Goal: Task Accomplishment & Management: Manage account settings

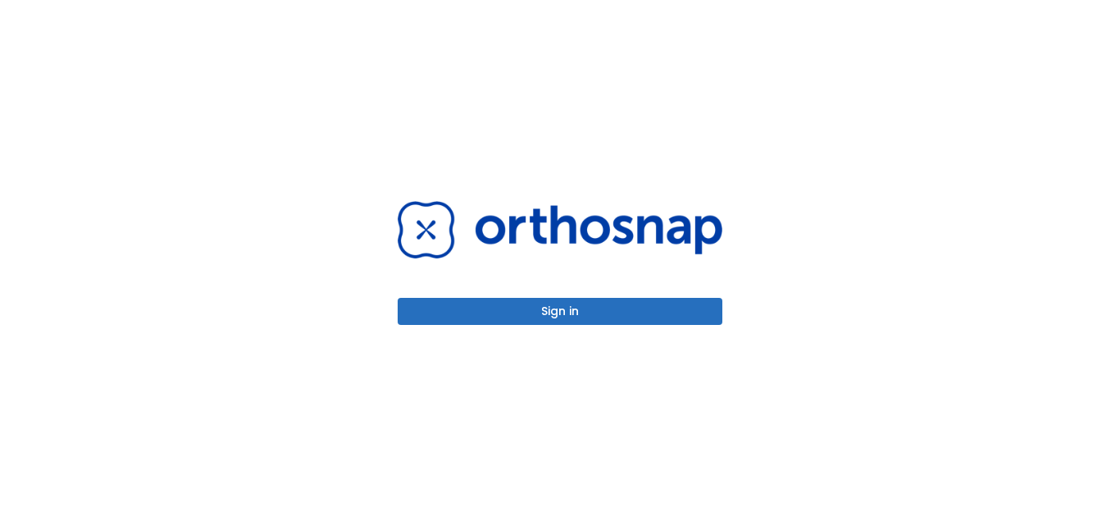
click at [636, 307] on button "Sign in" at bounding box center [560, 311] width 325 height 27
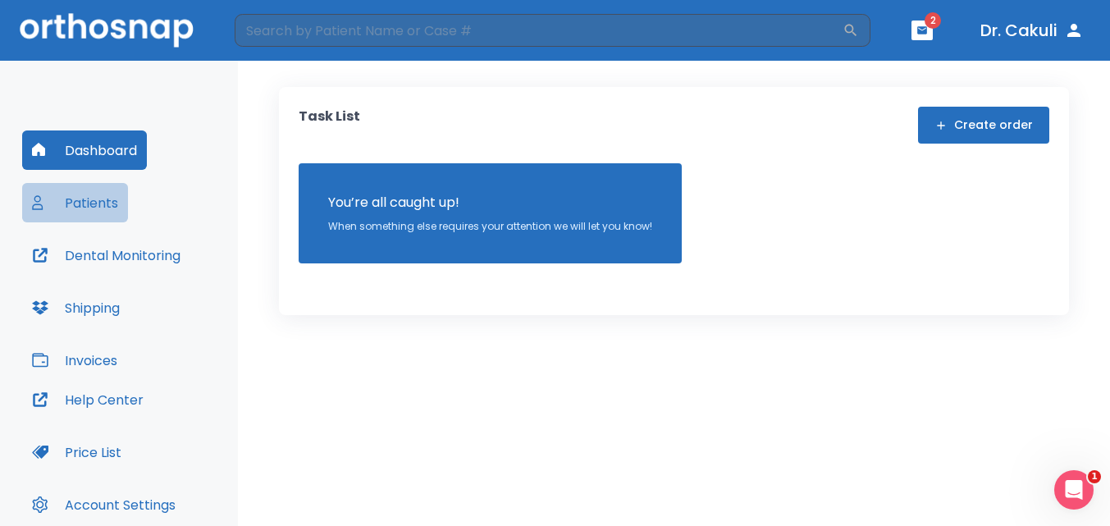
click at [98, 203] on button "Patients" at bounding box center [75, 202] width 106 height 39
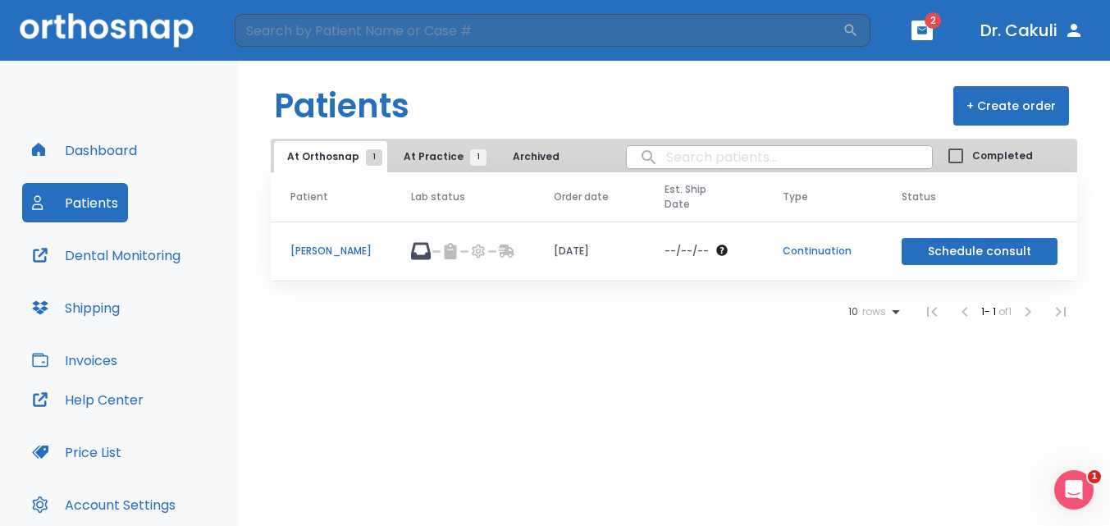
click at [992, 18] on button "Dr. Cakuli" at bounding box center [1031, 31] width 116 height 30
click at [1009, 22] on button "Dr. Cakuli" at bounding box center [1031, 31] width 116 height 30
click at [936, 36] on header "​ 2 Dr. Cakuli" at bounding box center [555, 30] width 1110 height 61
click at [919, 26] on icon "button" at bounding box center [921, 30] width 11 height 11
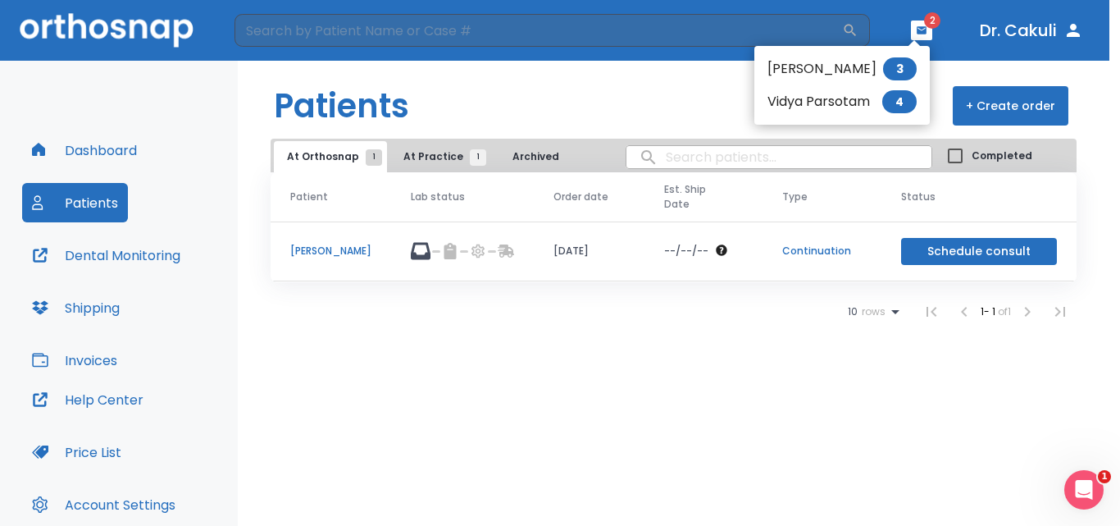
click at [89, 503] on div at bounding box center [560, 263] width 1120 height 526
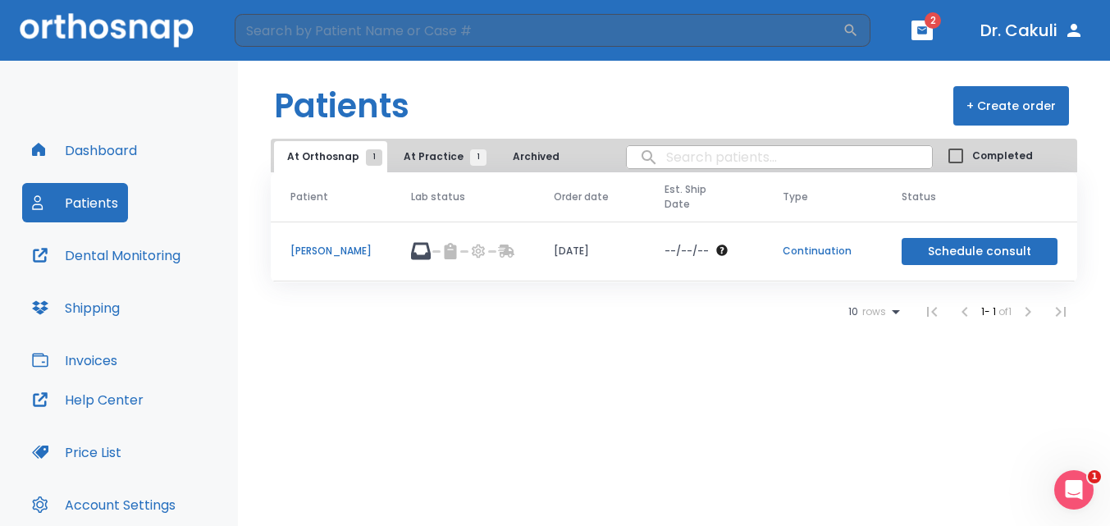
click at [104, 502] on button "Account Settings" at bounding box center [103, 504] width 163 height 39
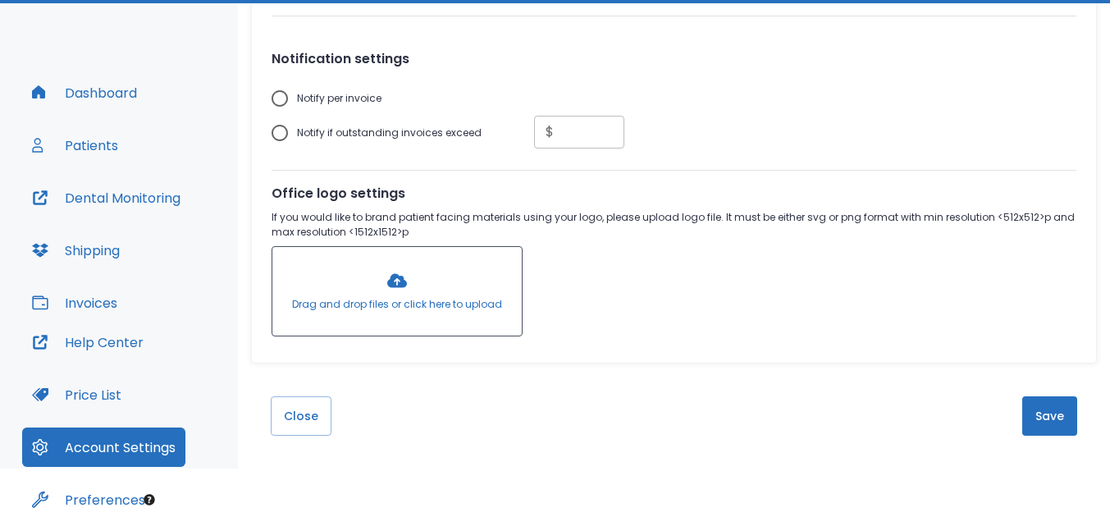
scroll to position [119, 0]
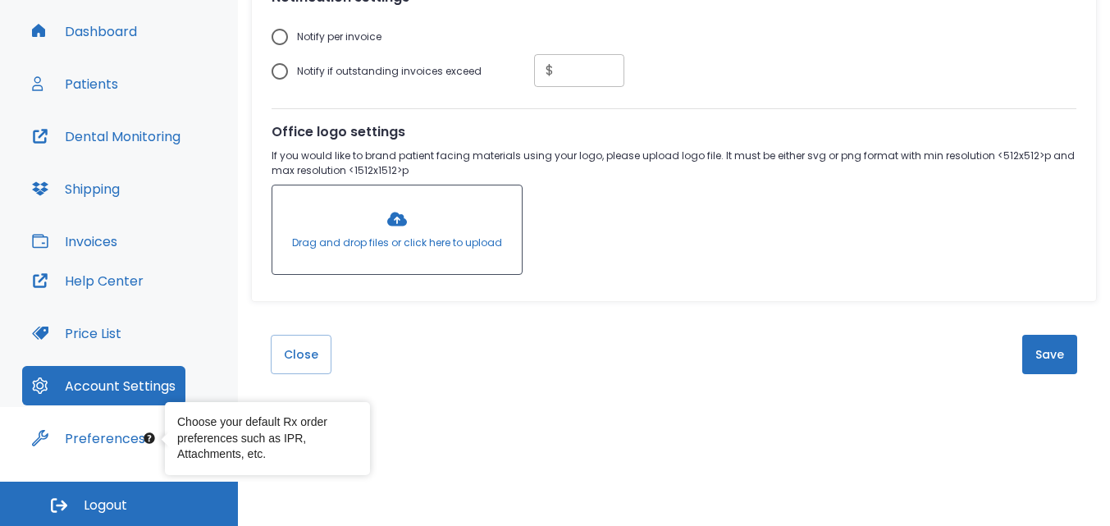
click at [116, 448] on button "Preferences" at bounding box center [88, 437] width 133 height 39
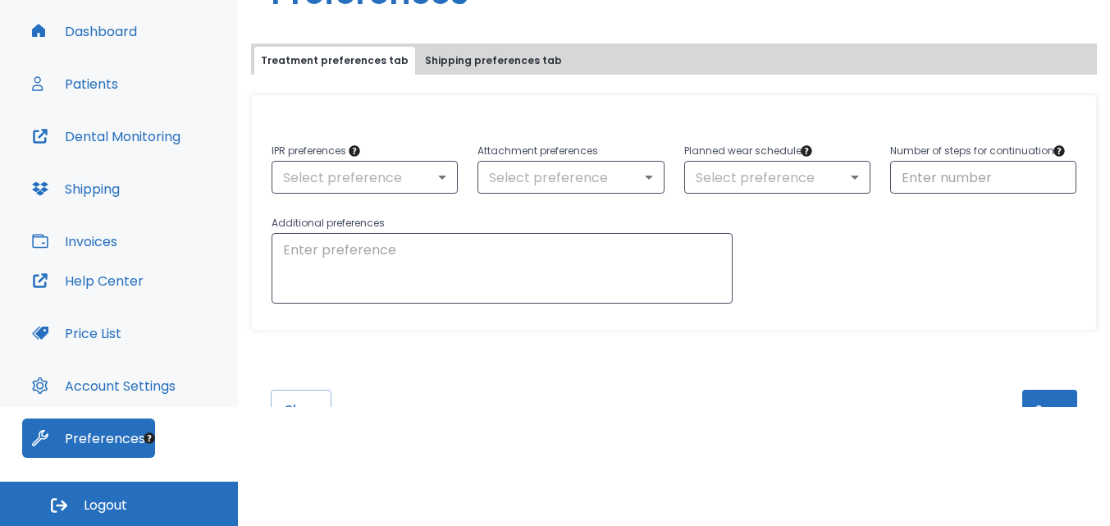
click at [435, 58] on button "Shipping preferences tab" at bounding box center [493, 61] width 150 height 28
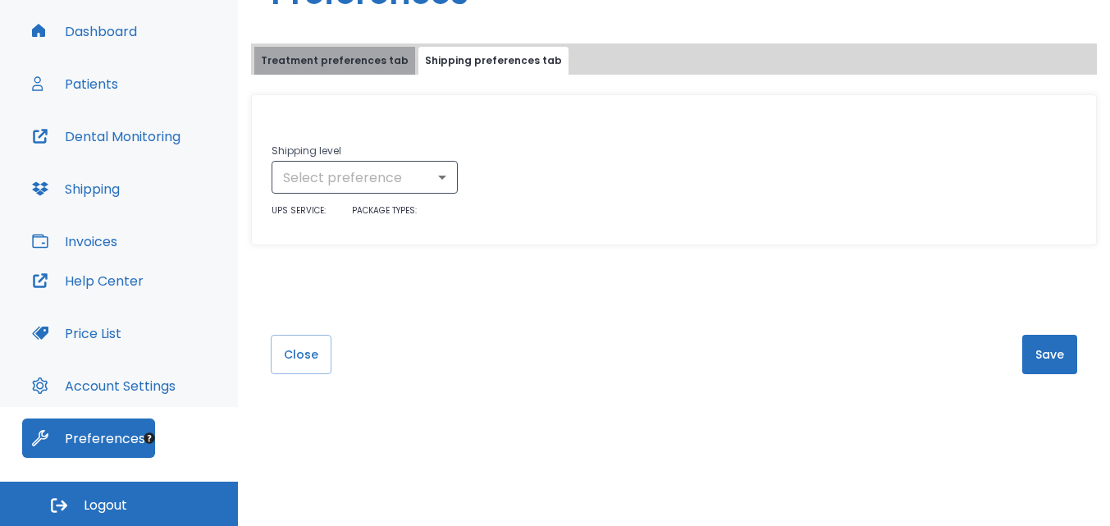
click at [353, 52] on button "Treatment preferences tab" at bounding box center [334, 61] width 161 height 28
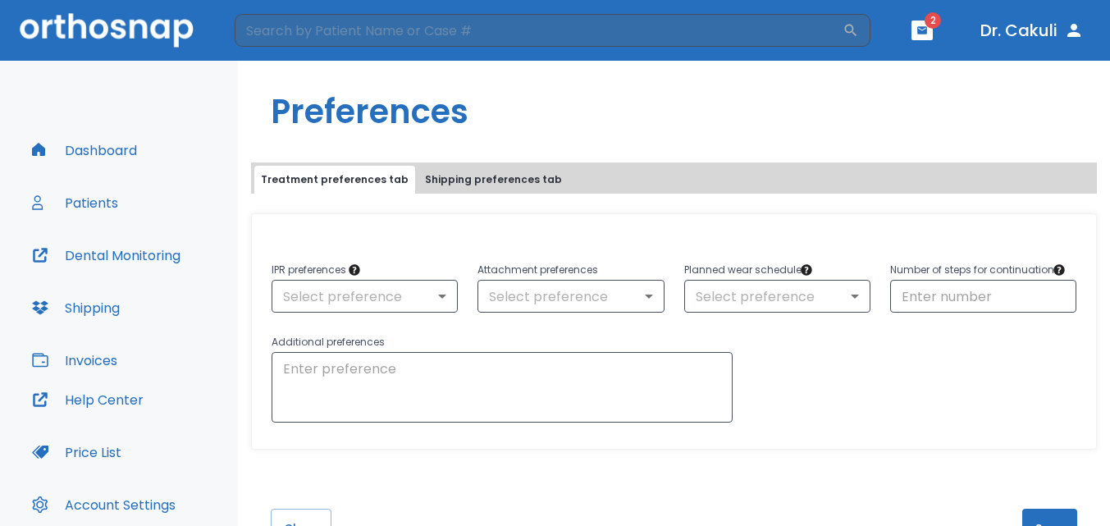
scroll to position [82, 0]
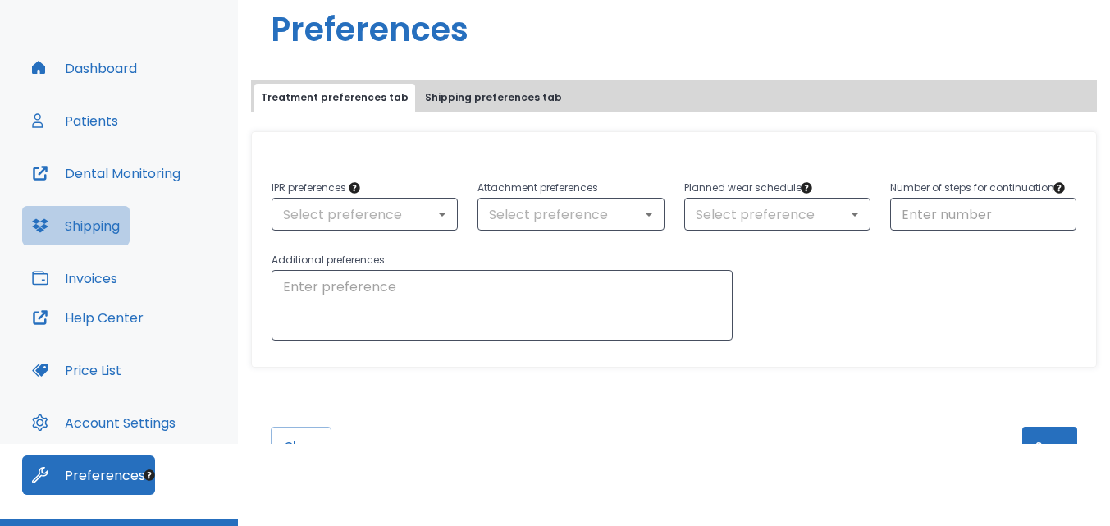
click at [71, 223] on button "Shipping" at bounding box center [75, 225] width 107 height 39
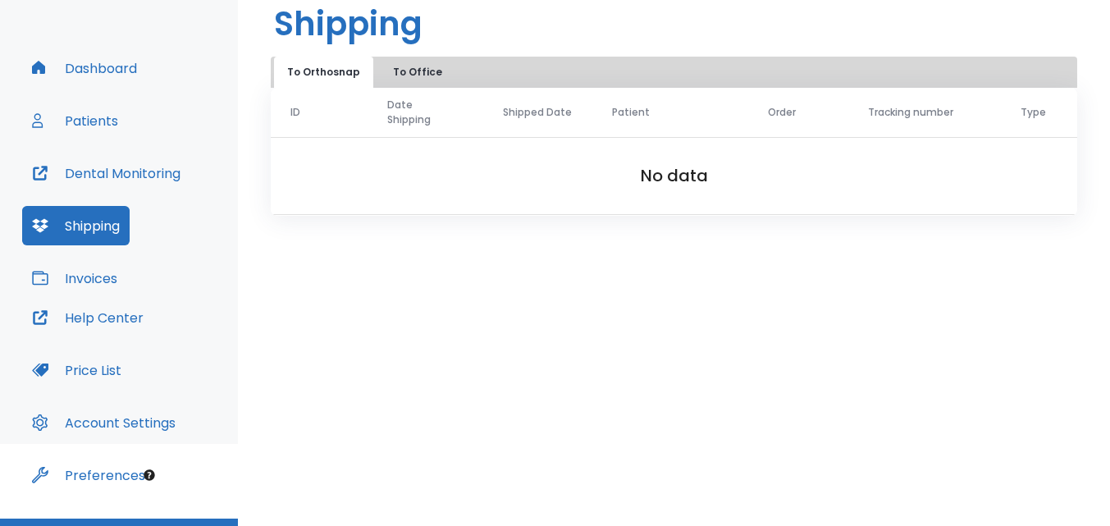
scroll to position [119, 0]
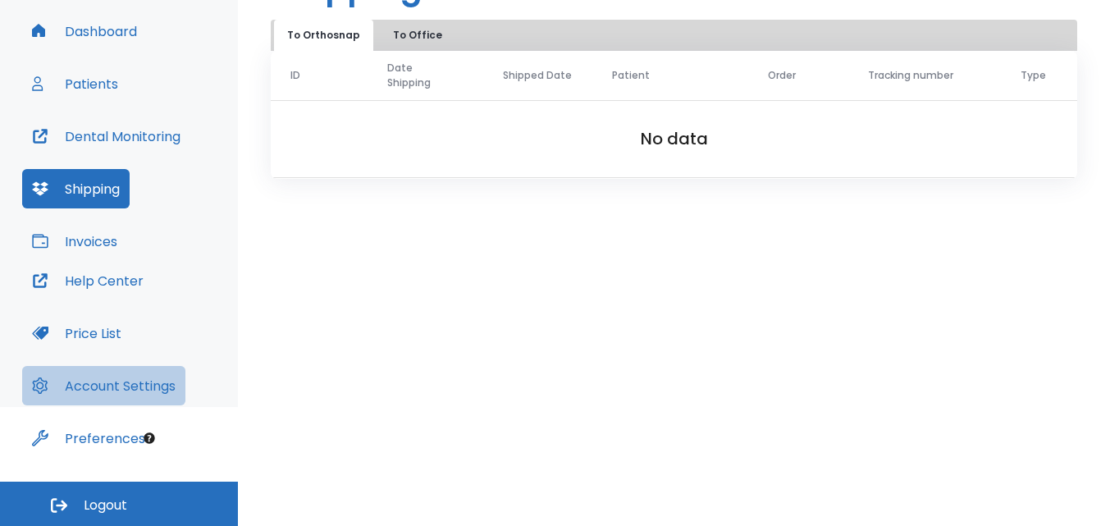
click at [159, 381] on button "Account Settings" at bounding box center [103, 385] width 163 height 39
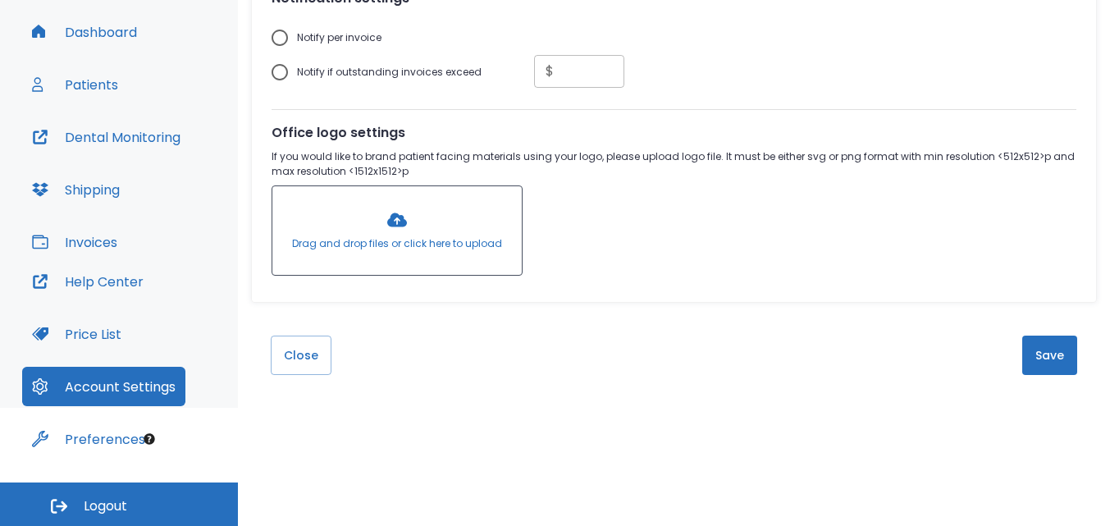
scroll to position [119, 0]
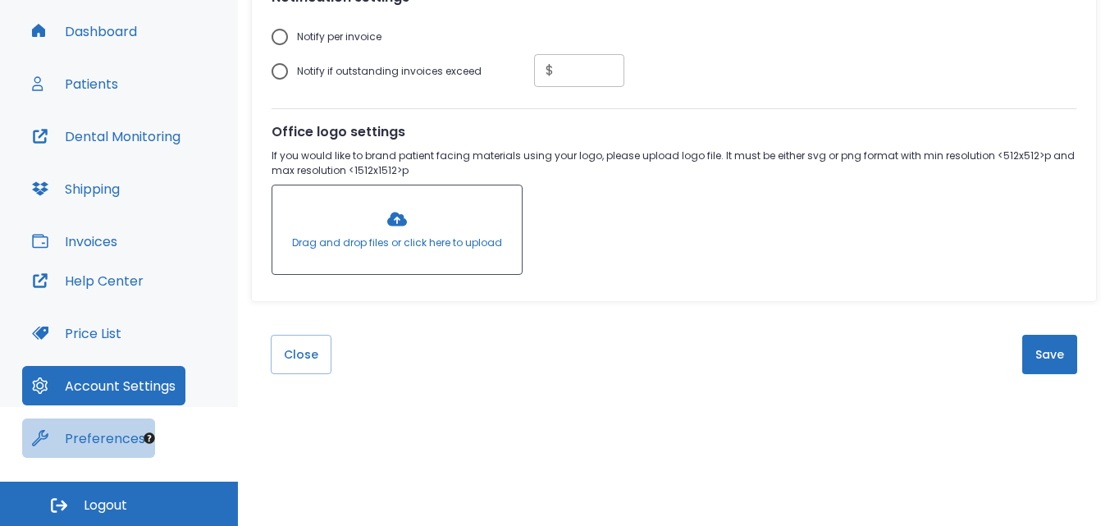
click at [112, 438] on button "Preferences" at bounding box center [88, 437] width 133 height 39
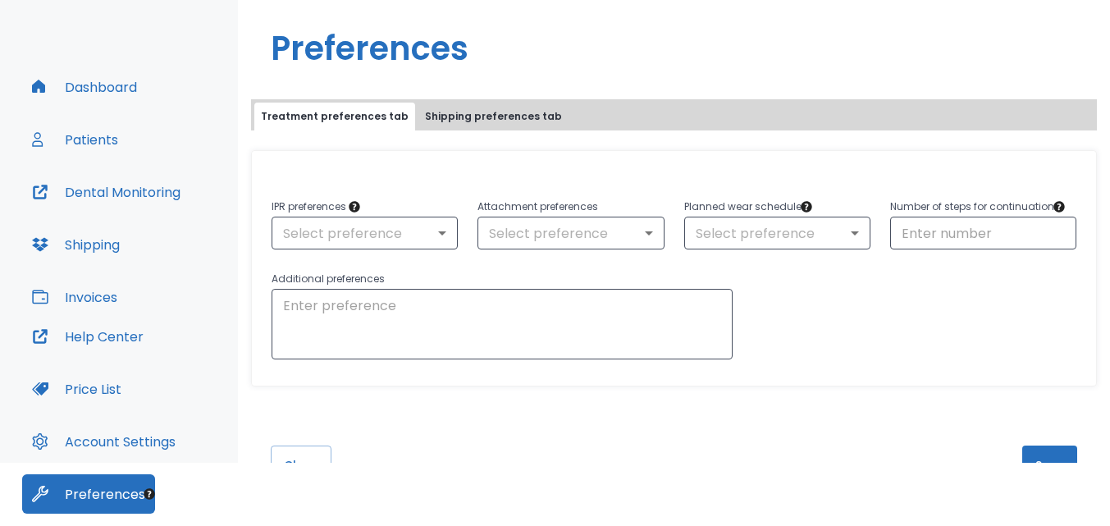
scroll to position [37, 0]
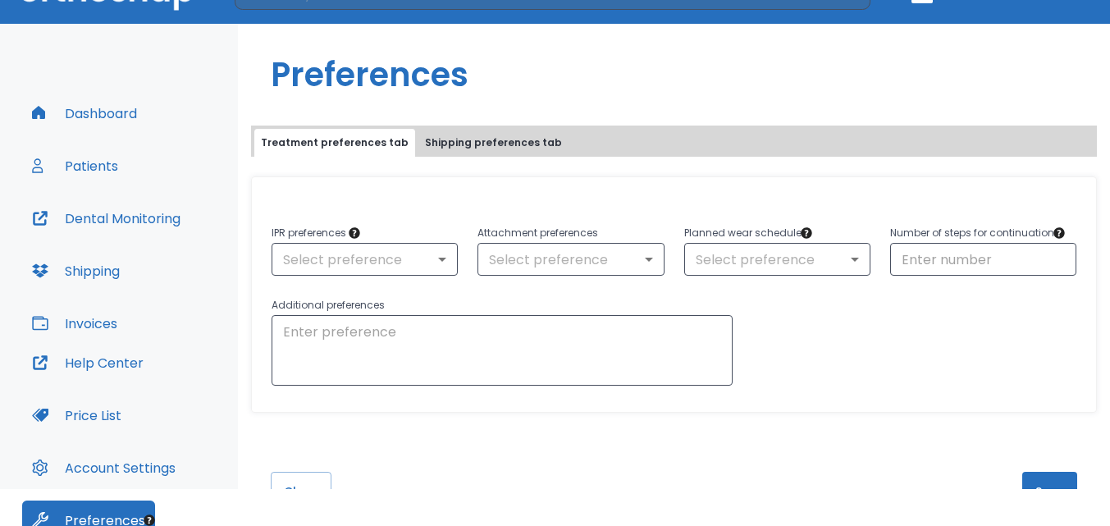
click at [478, 140] on button "Shipping preferences tab" at bounding box center [493, 143] width 150 height 28
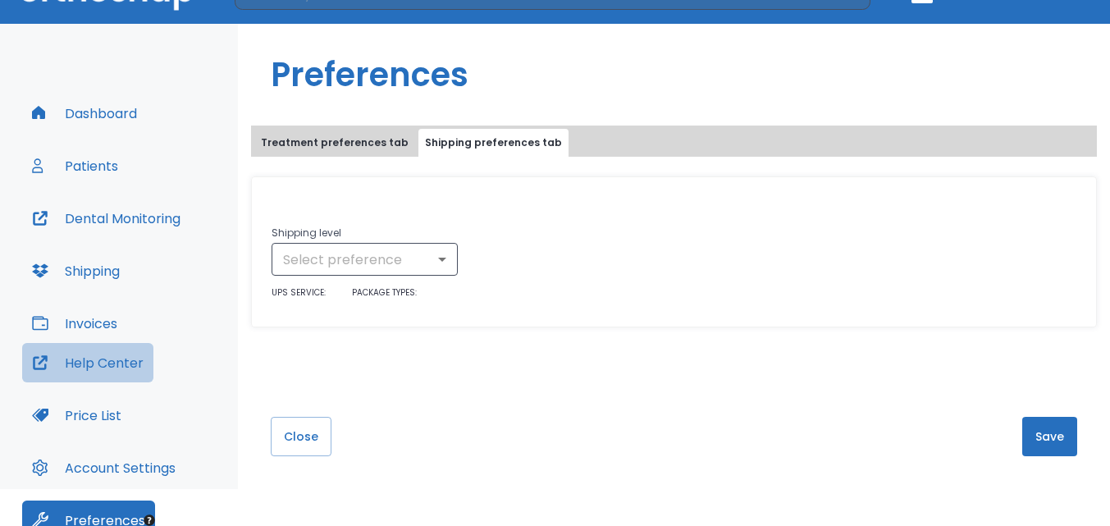
click at [113, 362] on button "Help Center" at bounding box center [87, 362] width 131 height 39
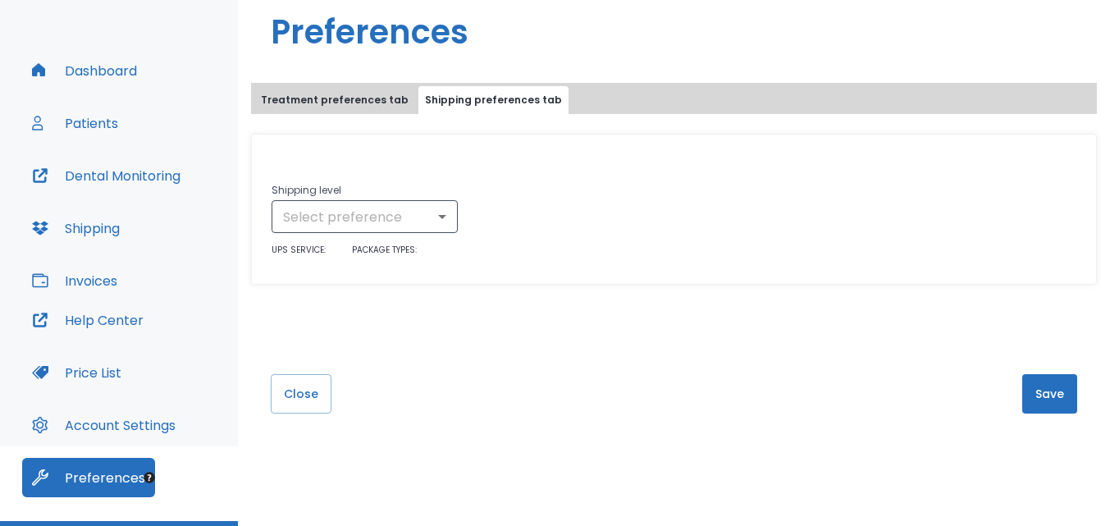
scroll to position [119, 0]
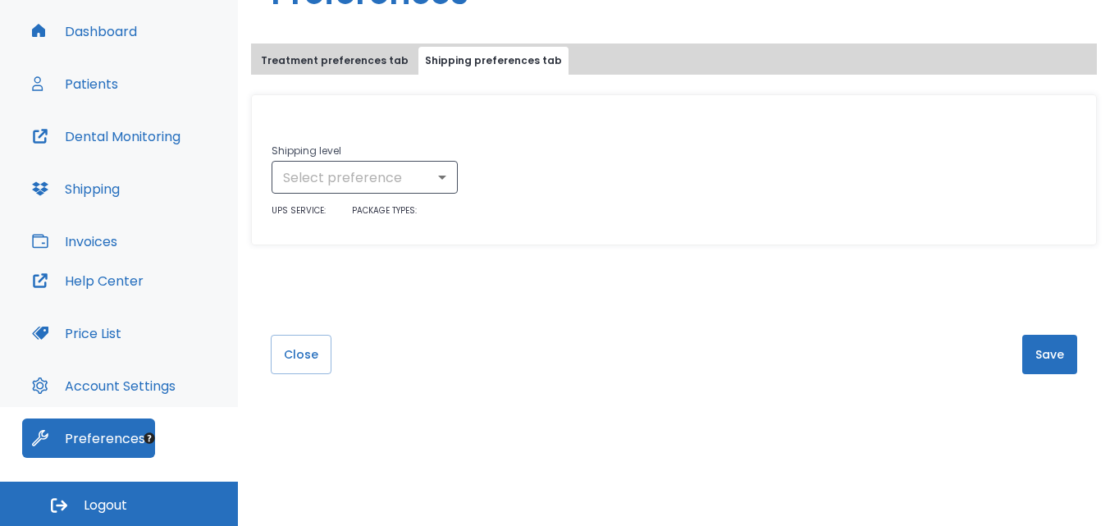
click at [84, 288] on button "Help Center" at bounding box center [87, 280] width 131 height 39
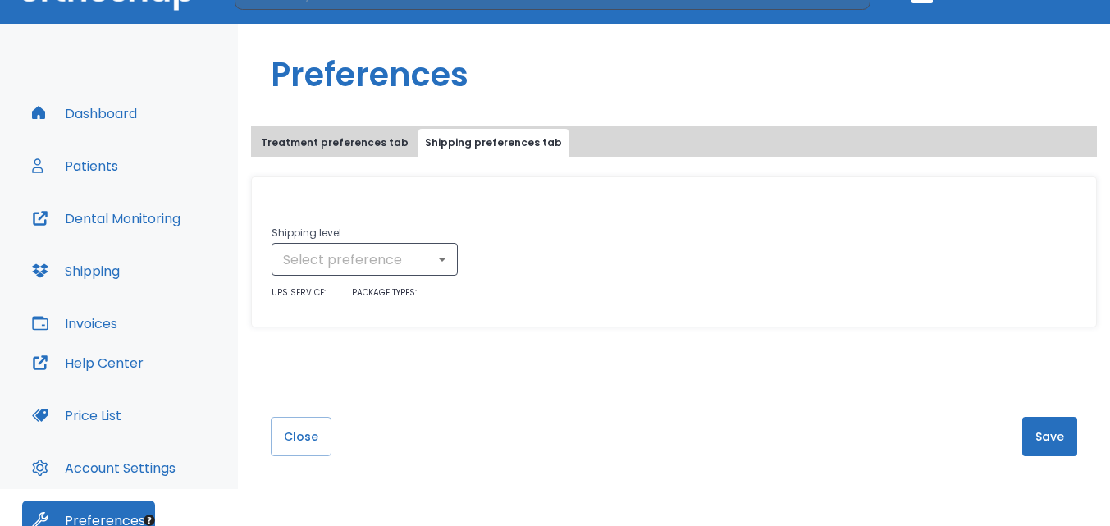
click at [93, 415] on button "Price List" at bounding box center [76, 414] width 109 height 39
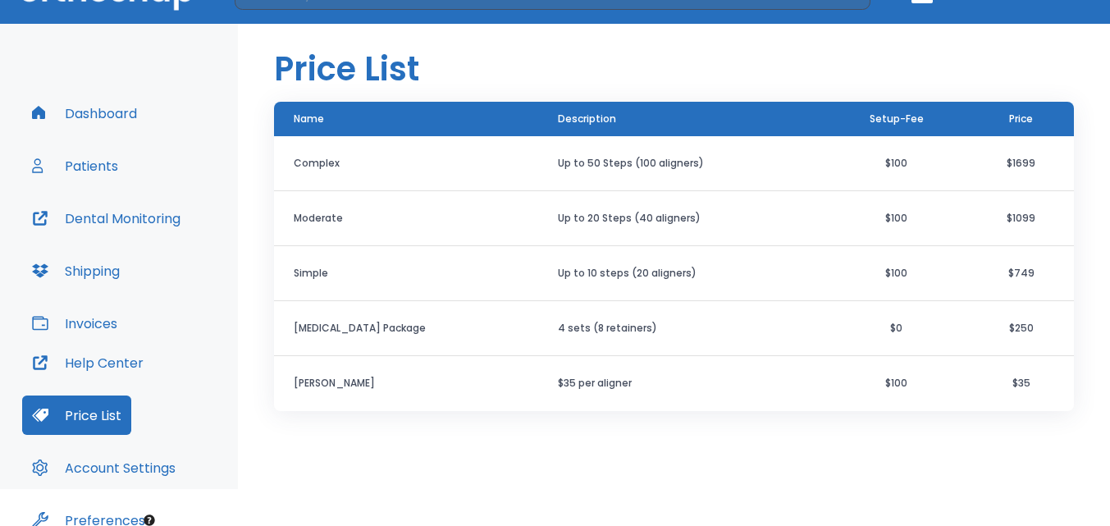
click at [111, 476] on button "Account Settings" at bounding box center [103, 467] width 163 height 39
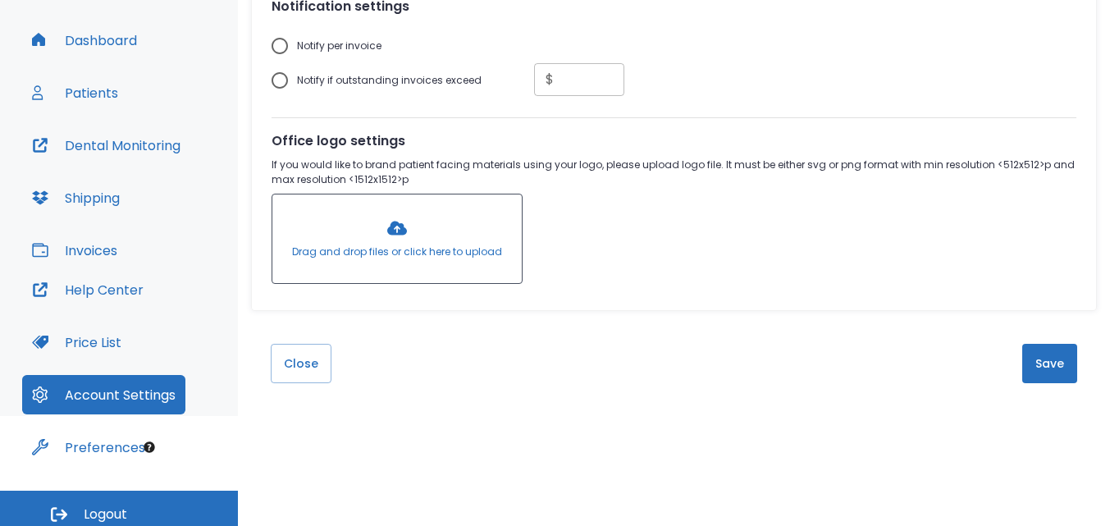
scroll to position [119, 0]
